Goal: Register for event/course

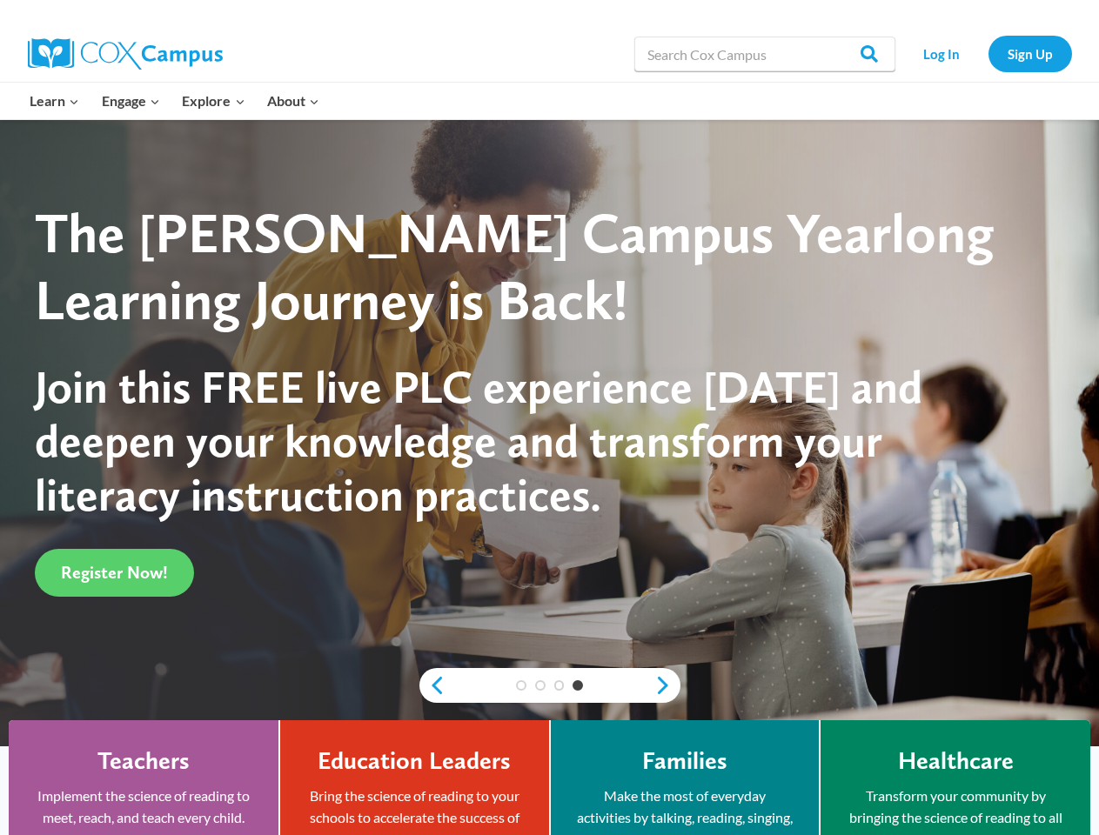
click at [549, 418] on span "Join this FREE live PLC experience [DATE] and deepen your knowledge and transfo…" at bounding box center [479, 441] width 888 height 164
click at [550, 686] on div "3" at bounding box center [559, 686] width 19 height 10
